Goal: Answer question/provide support: Share knowledge or assist other users

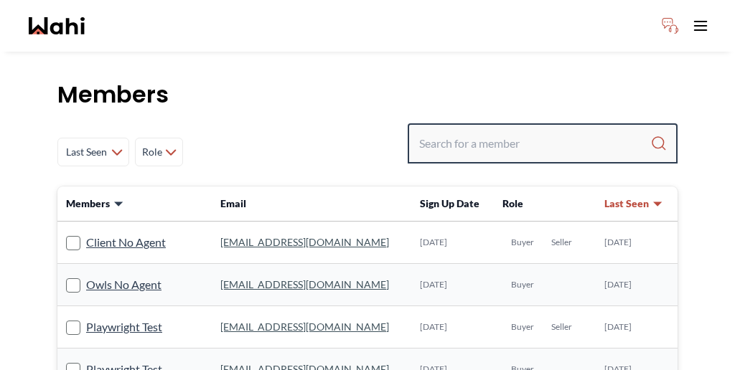
click at [607, 131] on input "Search input" at bounding box center [534, 144] width 231 height 26
paste input "Weaam Hassan"
type input "Weaam Hassan"
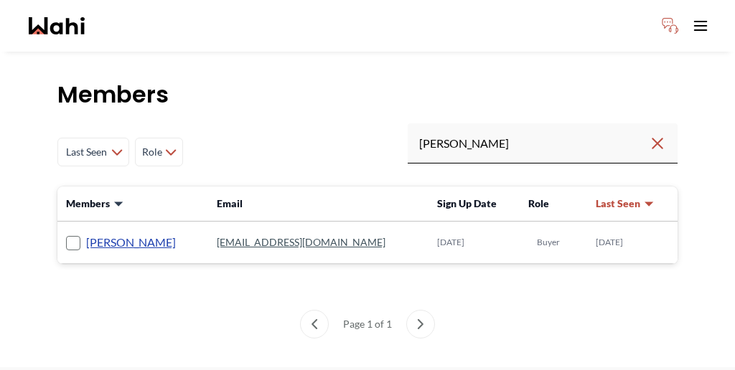
click at [111, 233] on link "Weaam Hassan" at bounding box center [131, 242] width 90 height 19
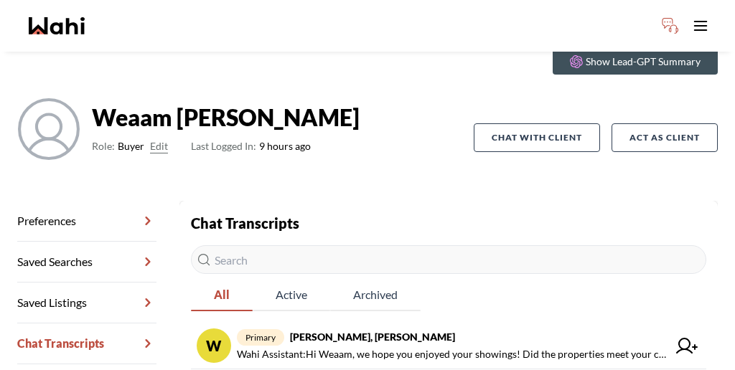
scroll to position [61, 0]
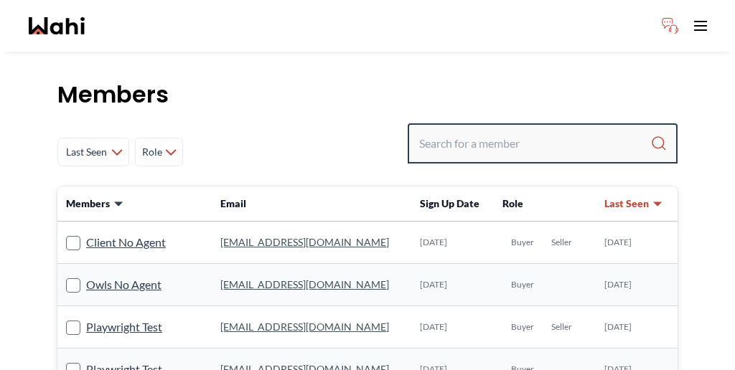
click at [527, 131] on input "Search input" at bounding box center [534, 144] width 231 height 26
paste input "[PERSON_NAME]"
type input "[PERSON_NAME]"
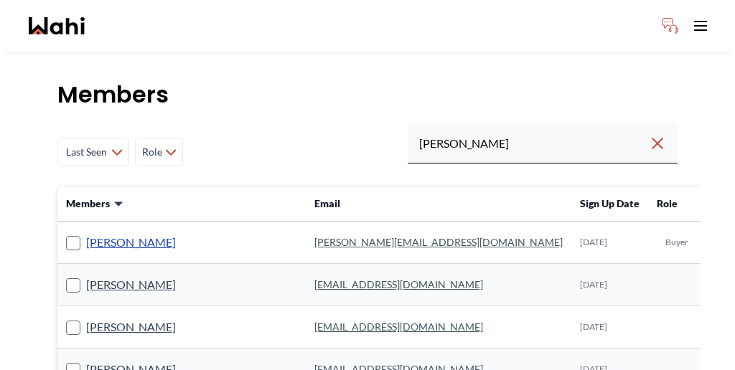
click at [121, 233] on link "[PERSON_NAME]" at bounding box center [131, 242] width 90 height 19
